Goal: Register for event/course

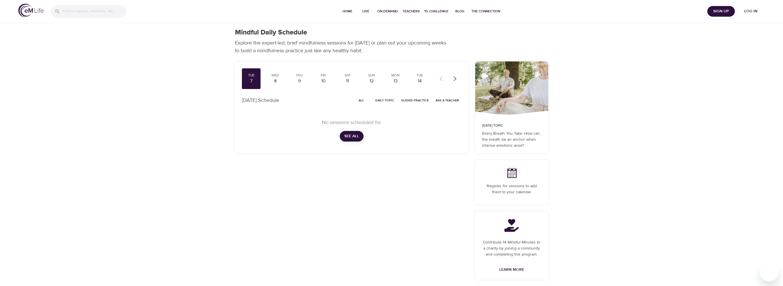
click at [748, 13] on span "Log in" at bounding box center [750, 11] width 23 height 7
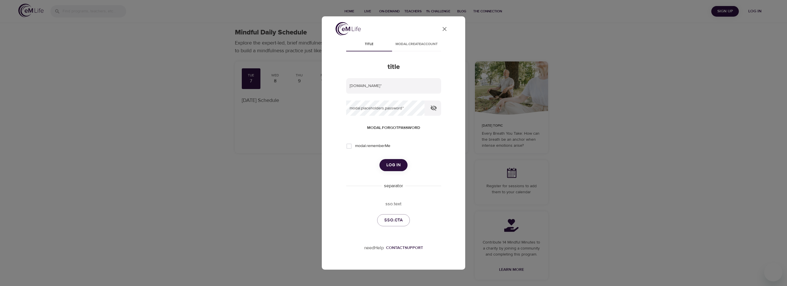
type input "vincent.oriente@wwt.com"
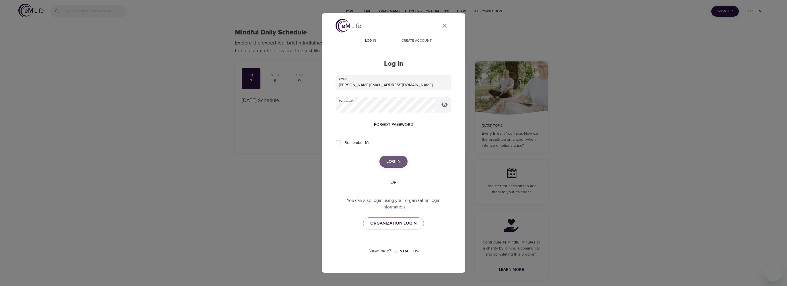
click at [394, 158] on span "Log in" at bounding box center [394, 161] width 14 height 7
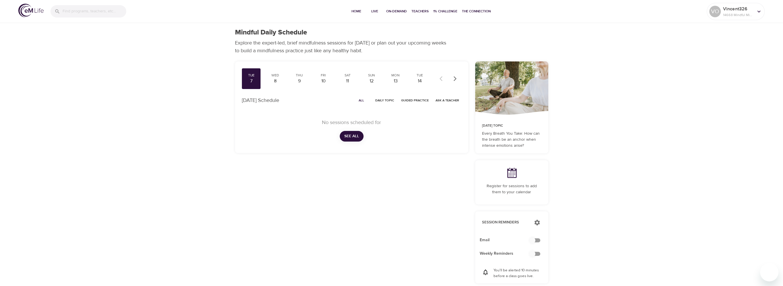
checkbox input "true"
click at [377, 12] on span "Live" at bounding box center [375, 11] width 14 height 6
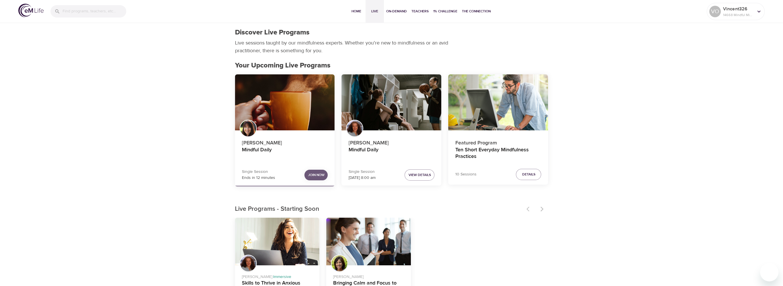
click at [318, 174] on span "Join Now" at bounding box center [316, 175] width 16 height 6
